Goal: Information Seeking & Learning: Check status

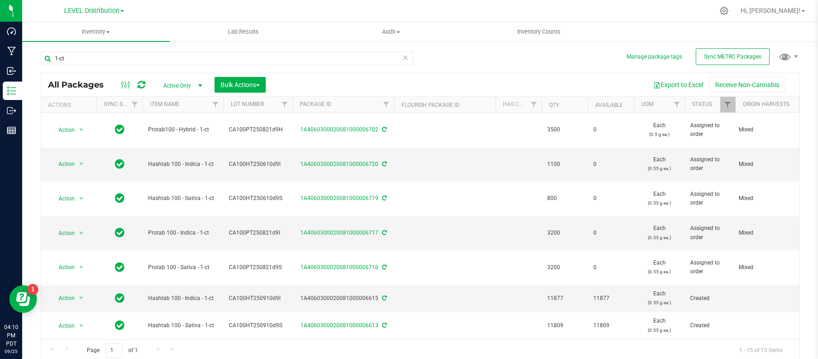
scroll to position [131, 0]
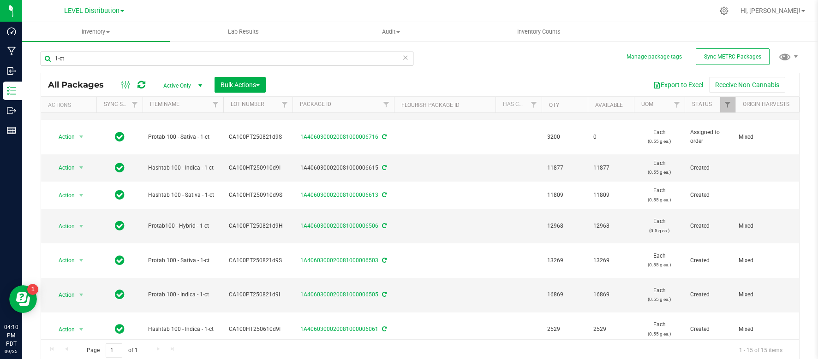
click at [82, 57] on input "1-ct" at bounding box center [227, 59] width 373 height 14
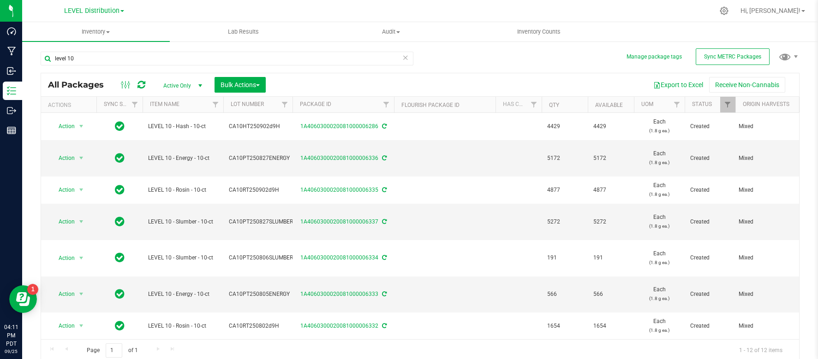
click at [567, 108] on th "Qty" at bounding box center [564, 105] width 46 height 16
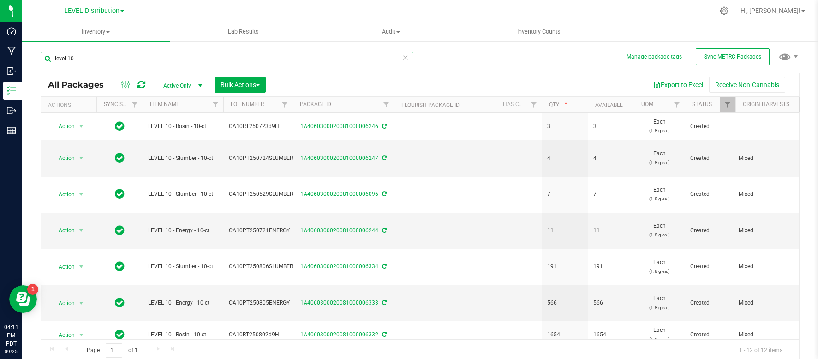
click at [238, 58] on input "level 10" at bounding box center [227, 59] width 373 height 14
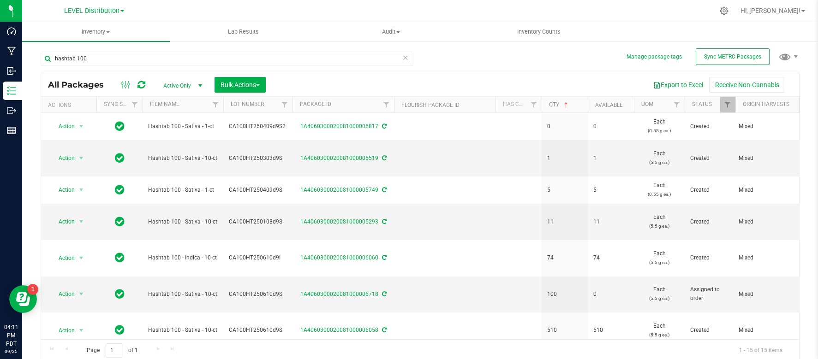
click at [194, 107] on th "Item Name" at bounding box center [183, 105] width 81 height 16
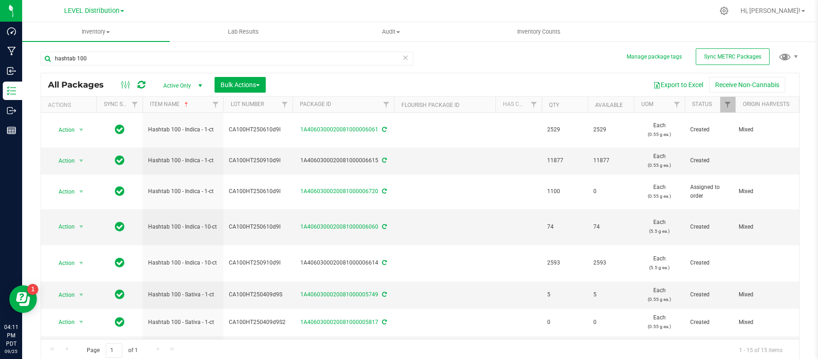
click at [568, 107] on th "Qty" at bounding box center [564, 105] width 46 height 16
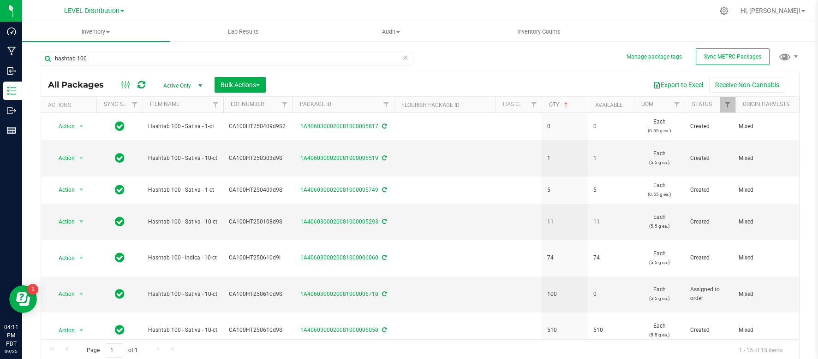
click at [188, 107] on th "Item Name" at bounding box center [183, 105] width 81 height 16
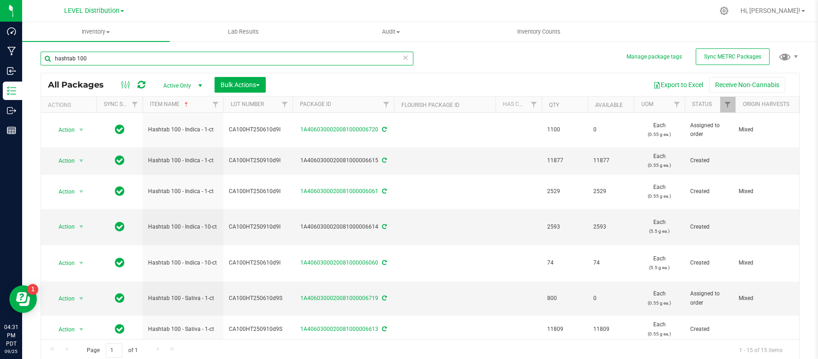
click at [225, 56] on input "hashtab 100" at bounding box center [227, 59] width 373 height 14
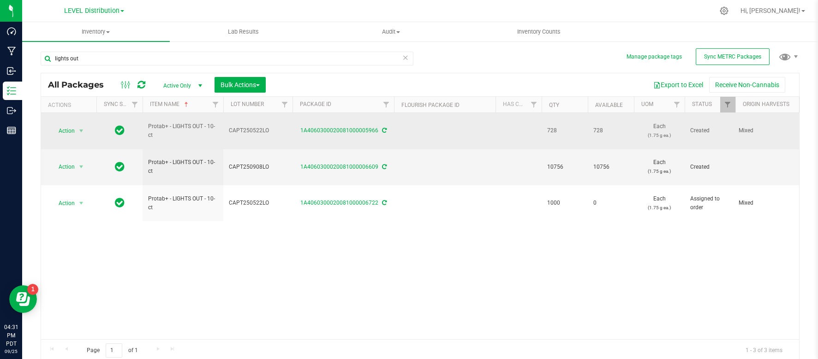
click at [503, 133] on td at bounding box center [518, 131] width 46 height 36
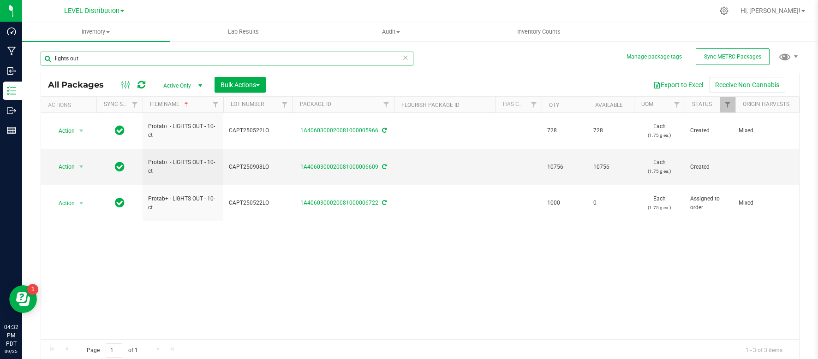
click at [77, 58] on input "lights out" at bounding box center [227, 59] width 373 height 14
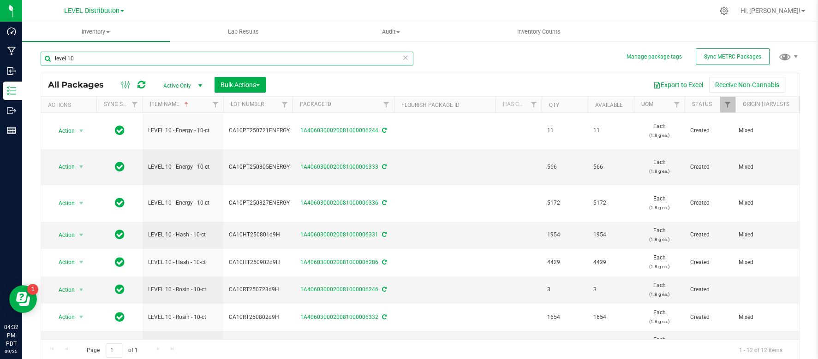
type input "level 10"
click at [562, 107] on th "Qty" at bounding box center [564, 105] width 46 height 16
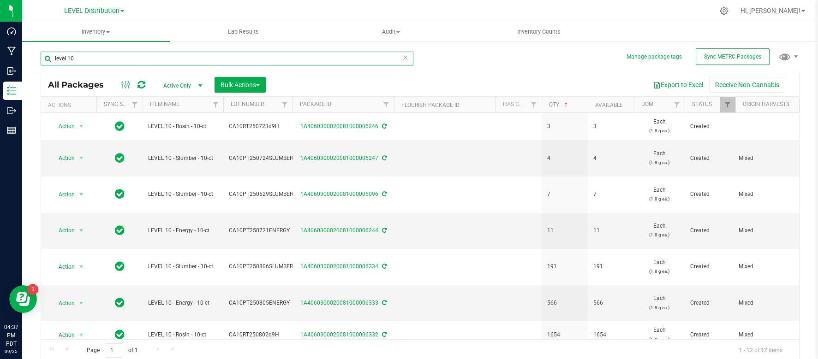
click at [149, 61] on input "level 10" at bounding box center [227, 59] width 373 height 14
click at [114, 12] on span "LEVEL Distribution" at bounding box center [91, 11] width 55 height 8
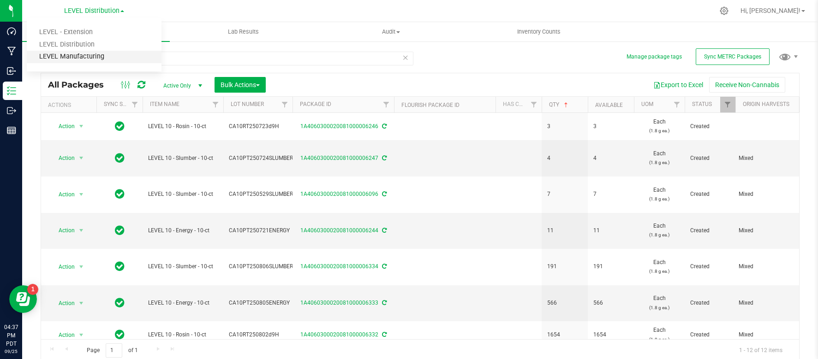
click at [91, 57] on link "LEVEL Manufacturing" at bounding box center [94, 57] width 135 height 12
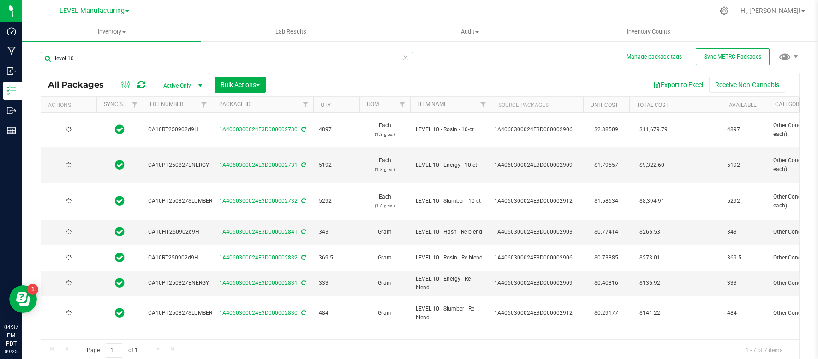
click at [90, 59] on input "level 10" at bounding box center [227, 59] width 373 height 14
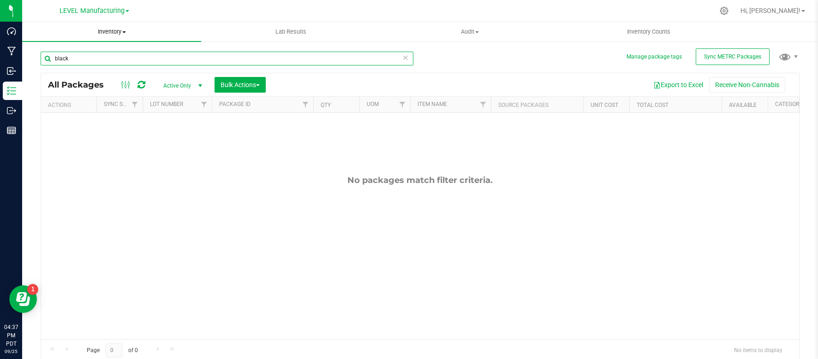
type input "black"
click at [105, 35] on span "Inventory" at bounding box center [111, 32] width 179 height 8
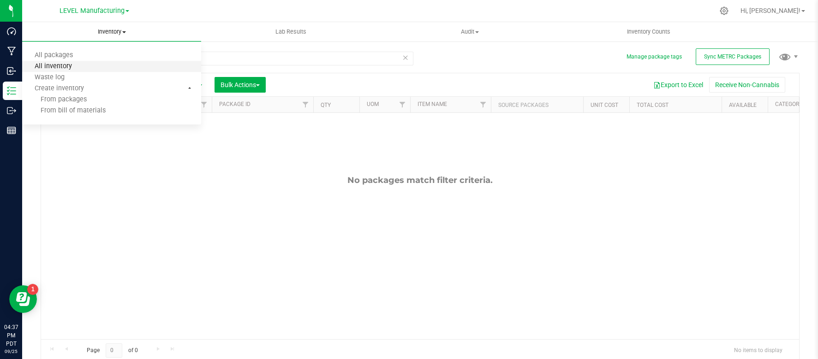
click at [71, 64] on span "All inventory" at bounding box center [53, 67] width 62 height 8
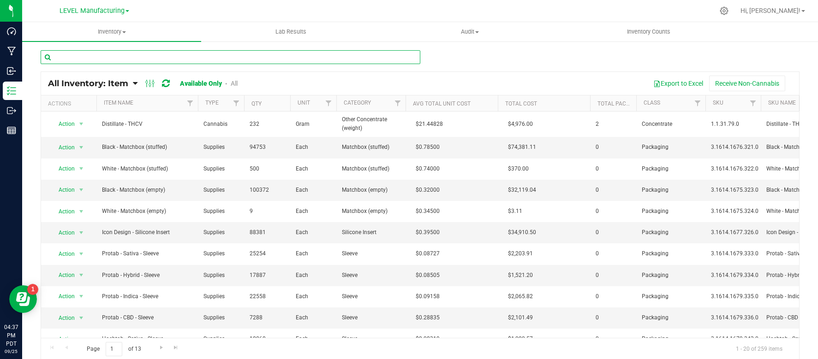
click at [103, 60] on input "text" at bounding box center [231, 57] width 380 height 14
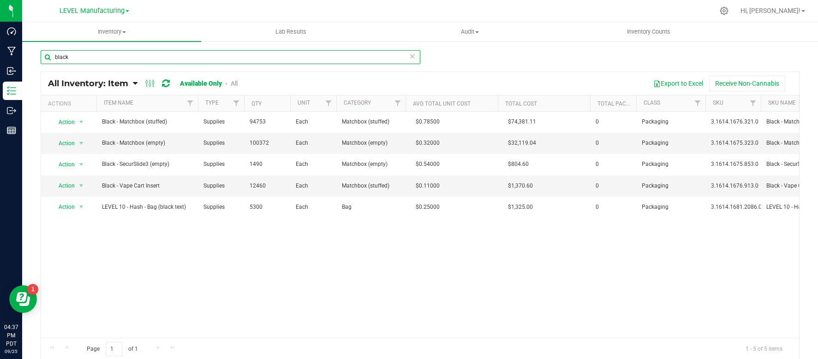
type input "black"
